Goal: Information Seeking & Learning: Learn about a topic

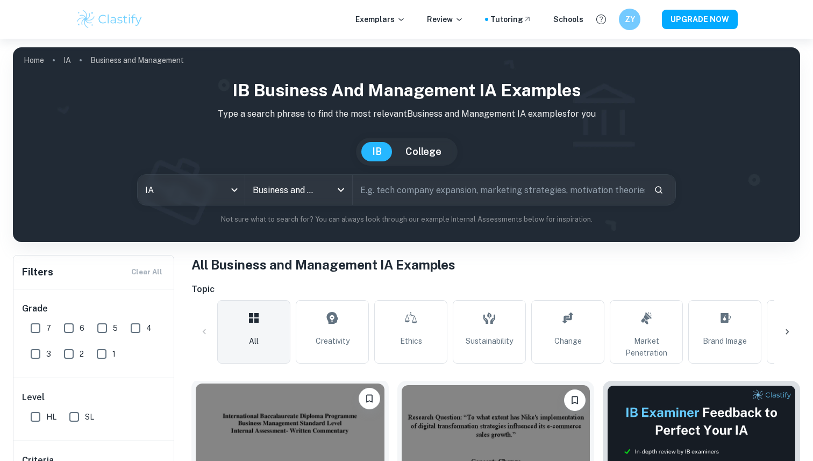
scroll to position [218, 0]
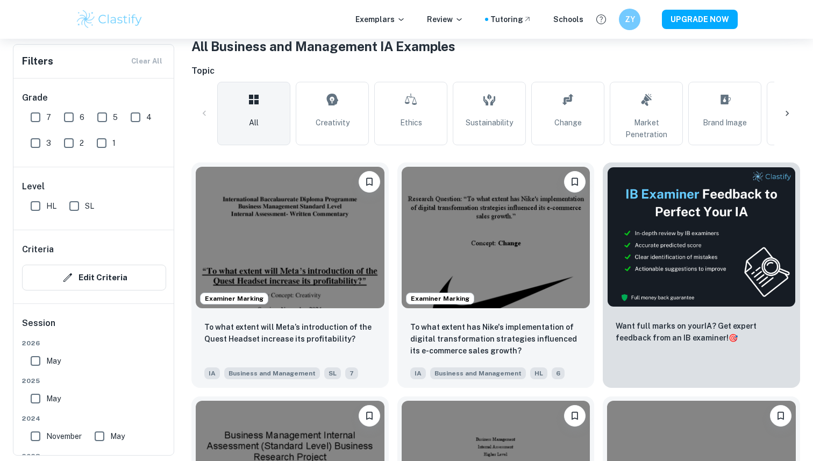
click at [71, 208] on input "SL" at bounding box center [73, 205] width 21 height 21
checkbox input "true"
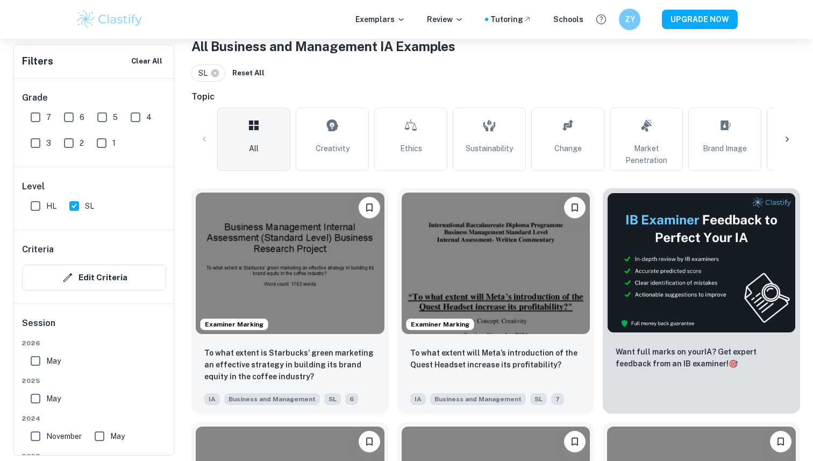
click at [31, 124] on input "7" at bounding box center [35, 116] width 21 height 21
checkbox input "true"
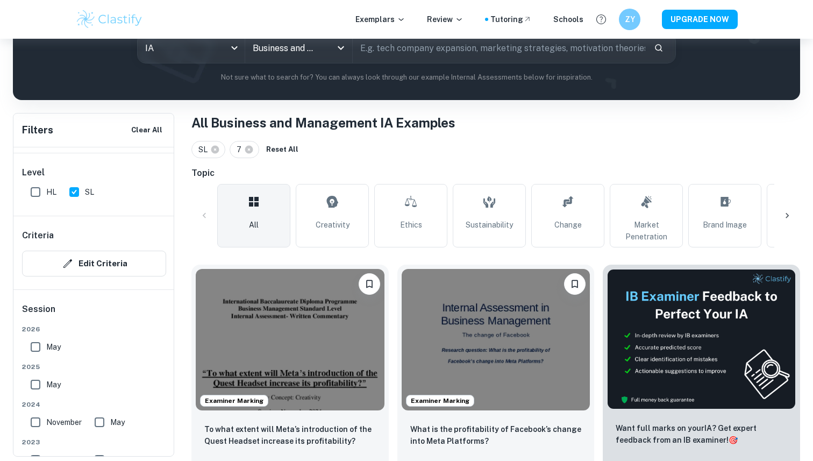
scroll to position [0, 0]
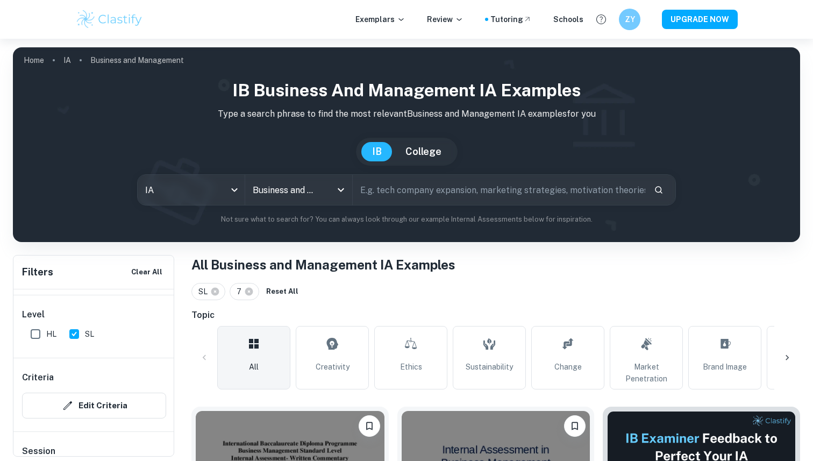
click at [504, 189] on input "text" at bounding box center [499, 190] width 292 height 30
paste input "employee retention"
type input "employee retention"
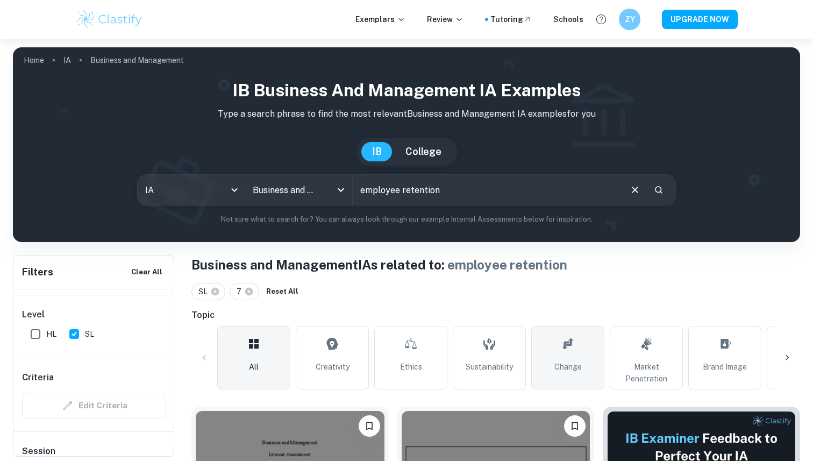
click at [572, 382] on link "Change" at bounding box center [567, 357] width 73 height 63
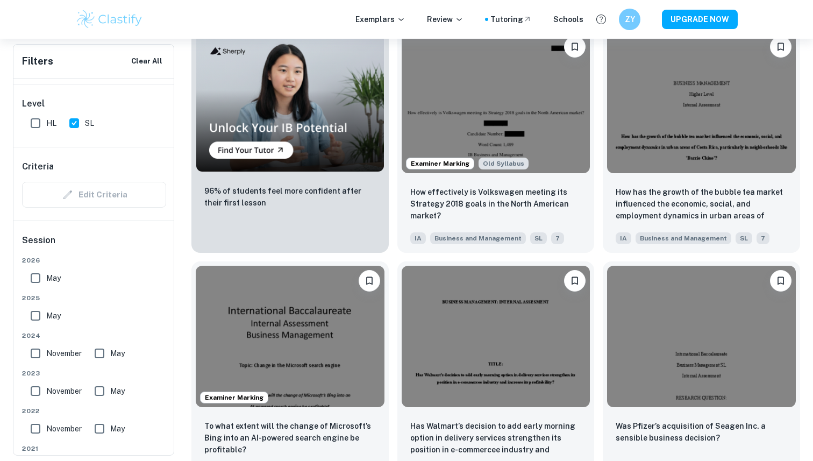
scroll to position [848, 0]
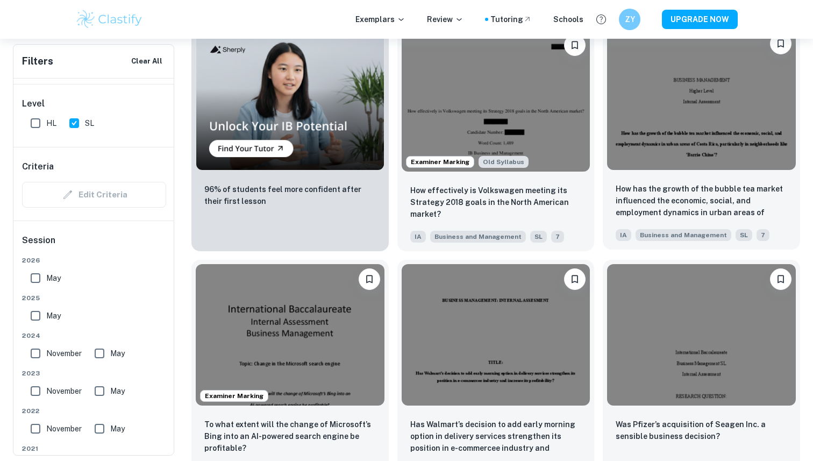
click at [669, 95] on img at bounding box center [701, 98] width 189 height 141
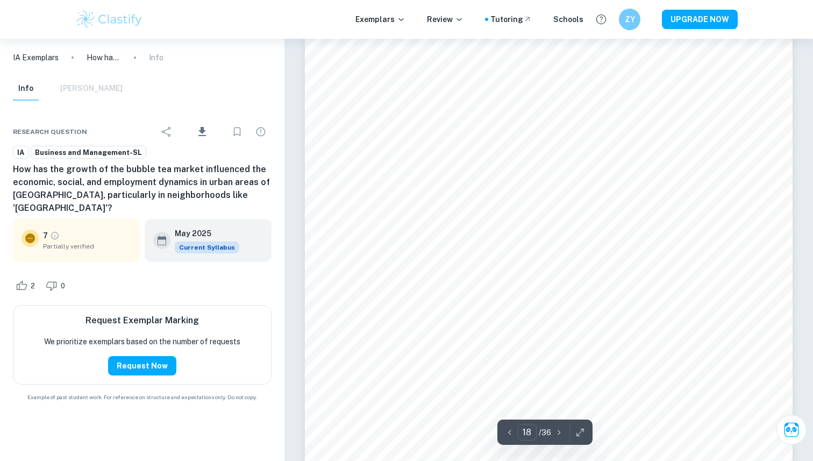
scroll to position [11275, 0]
type input "4"
